Goal: Task Accomplishment & Management: Manage account settings

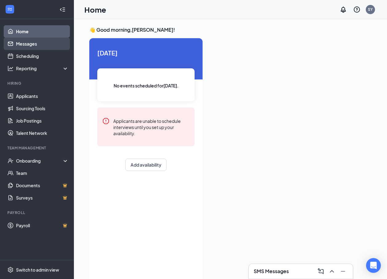
click at [17, 43] on link "Messages" at bounding box center [42, 44] width 53 height 12
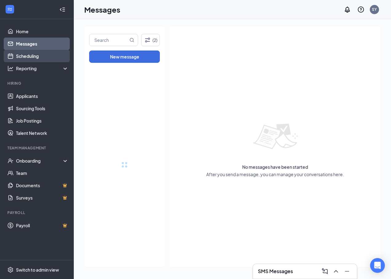
click at [17, 51] on link "Scheduling" at bounding box center [42, 56] width 53 height 12
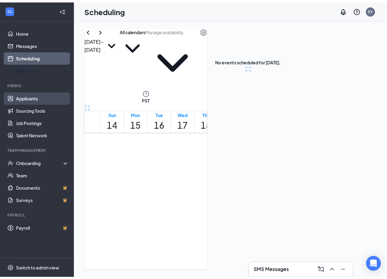
scroll to position [302, 0]
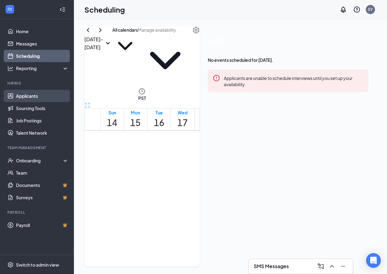
click at [19, 91] on link "Applicants" at bounding box center [42, 96] width 53 height 12
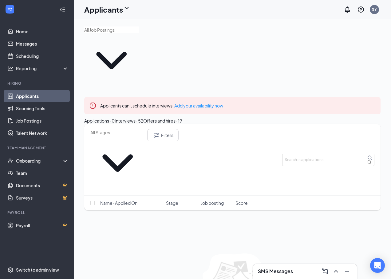
click at [143, 117] on div "Interviews · 52" at bounding box center [129, 120] width 29 height 7
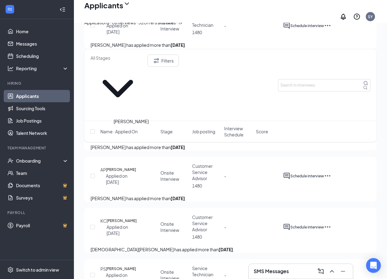
scroll to position [461, 0]
click at [136, 121] on icon "Document" at bounding box center [136, 118] width 0 height 6
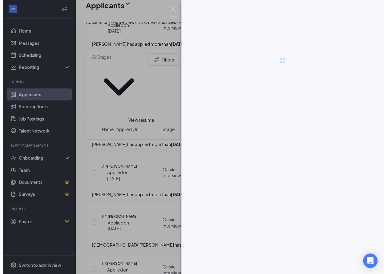
scroll to position [461, 0]
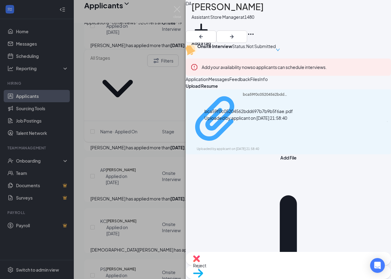
click at [252, 146] on div "Uploaded by applicant on [DATE] 21:58:40" at bounding box center [243, 148] width 92 height 5
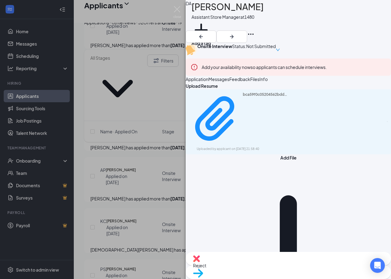
click at [145, 103] on div "DA [PERSON_NAME] Assistant Store Manager at 1480 Add a tag Onsite Interview Sta…" at bounding box center [195, 139] width 391 height 279
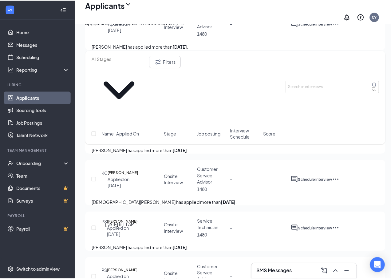
scroll to position [522, 0]
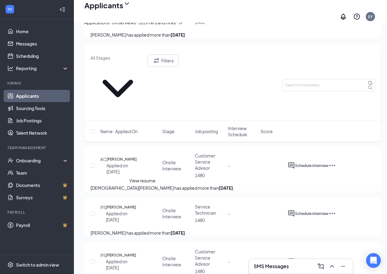
click at [137, 162] on icon "Document" at bounding box center [137, 159] width 0 height 6
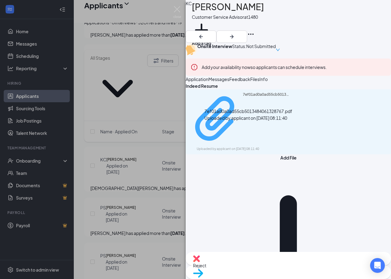
click at [220, 146] on div "Uploaded by applicant on [DATE] 08:11:40" at bounding box center [243, 148] width 92 height 5
